Goal: Communication & Community: Answer question/provide support

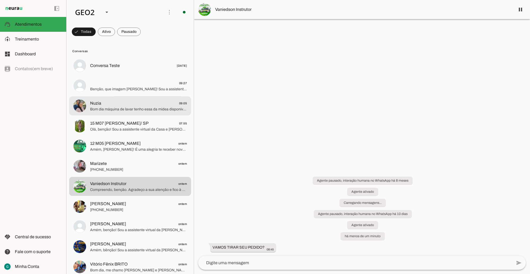
click at [140, 108] on span "Bom dia máquina de lavar tenho essa da midea disponível 13k" at bounding box center [138, 109] width 97 height 5
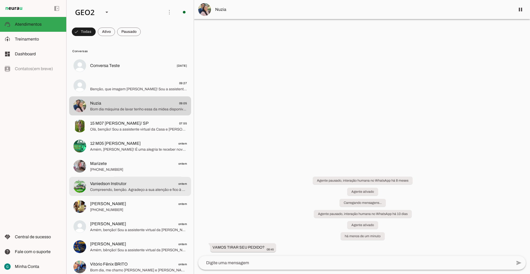
click at [128, 187] on span "Vaniedson Instrutor ontem" at bounding box center [138, 183] width 97 height 7
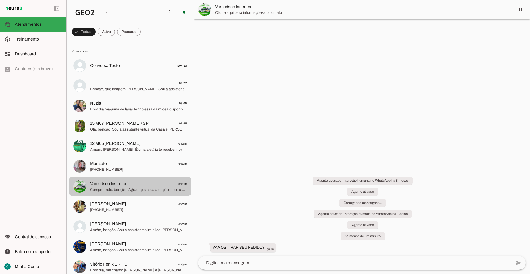
click at [128, 187] on span "Vaniedson Instrutor ontem" at bounding box center [138, 183] width 97 height 7
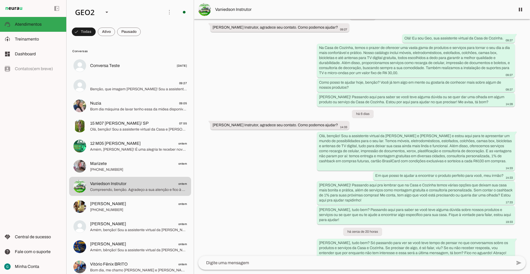
scroll to position [833, 0]
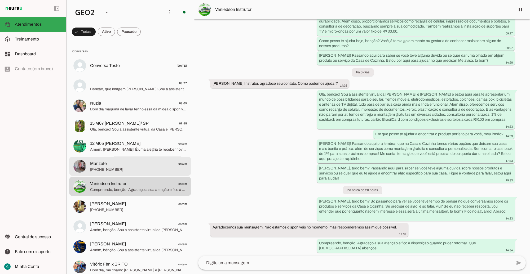
click at [125, 163] on span "Marizete ontem" at bounding box center [138, 163] width 97 height 7
